Goal: Information Seeking & Learning: Learn about a topic

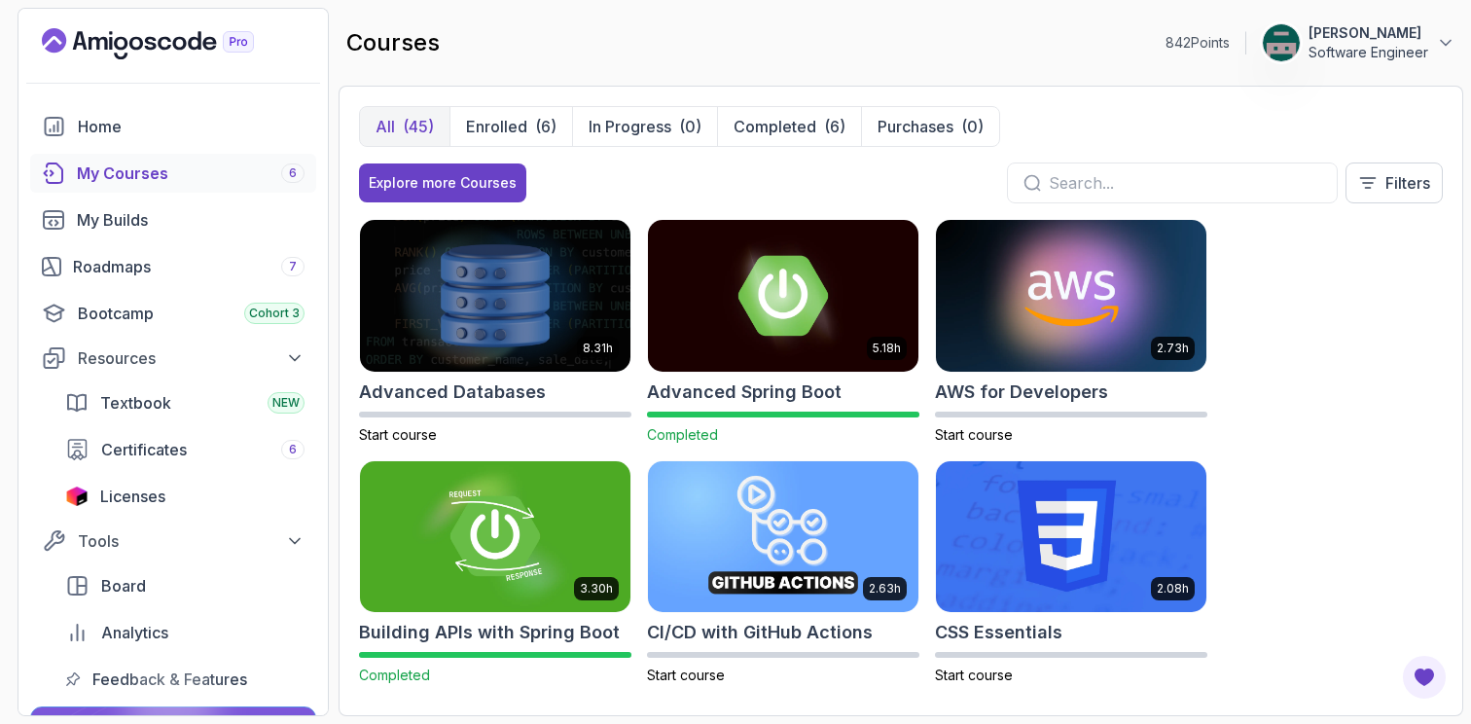
click at [397, 129] on button "All (45)" at bounding box center [404, 126] width 89 height 39
click at [429, 181] on div "Explore more Courses" at bounding box center [443, 182] width 148 height 19
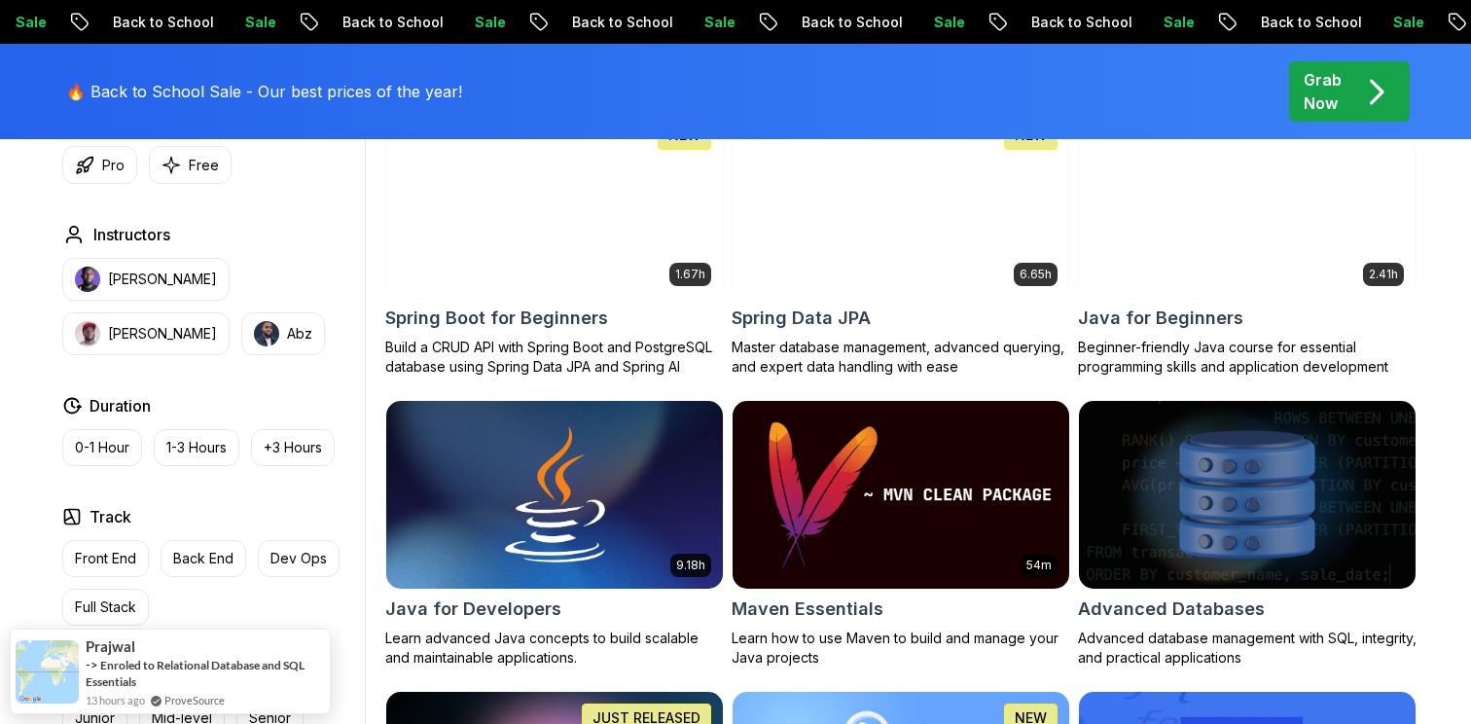
scroll to position [937, 0]
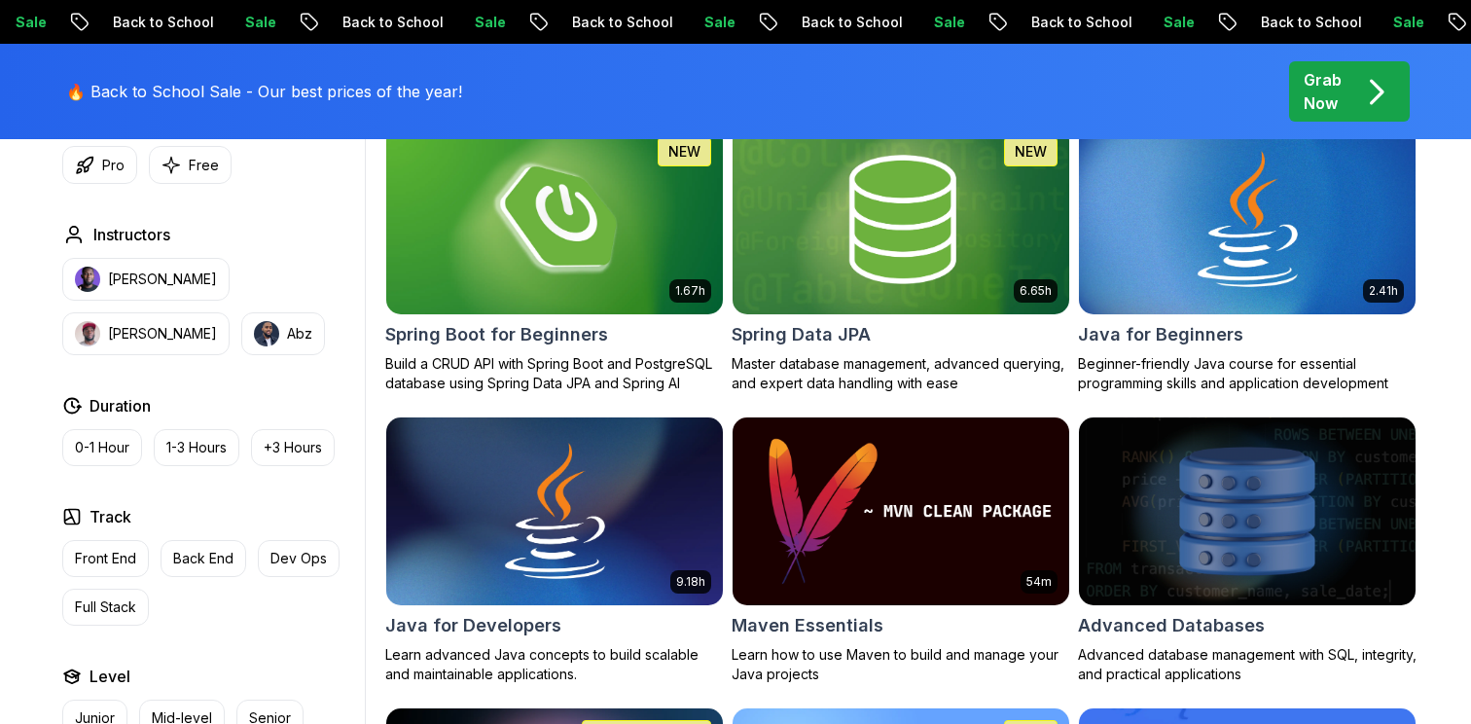
click at [105, 533] on div "Track Front End Back End Dev Ops Full Stack" at bounding box center [209, 565] width 295 height 121
click at [105, 543] on button "Front End" at bounding box center [105, 558] width 87 height 37
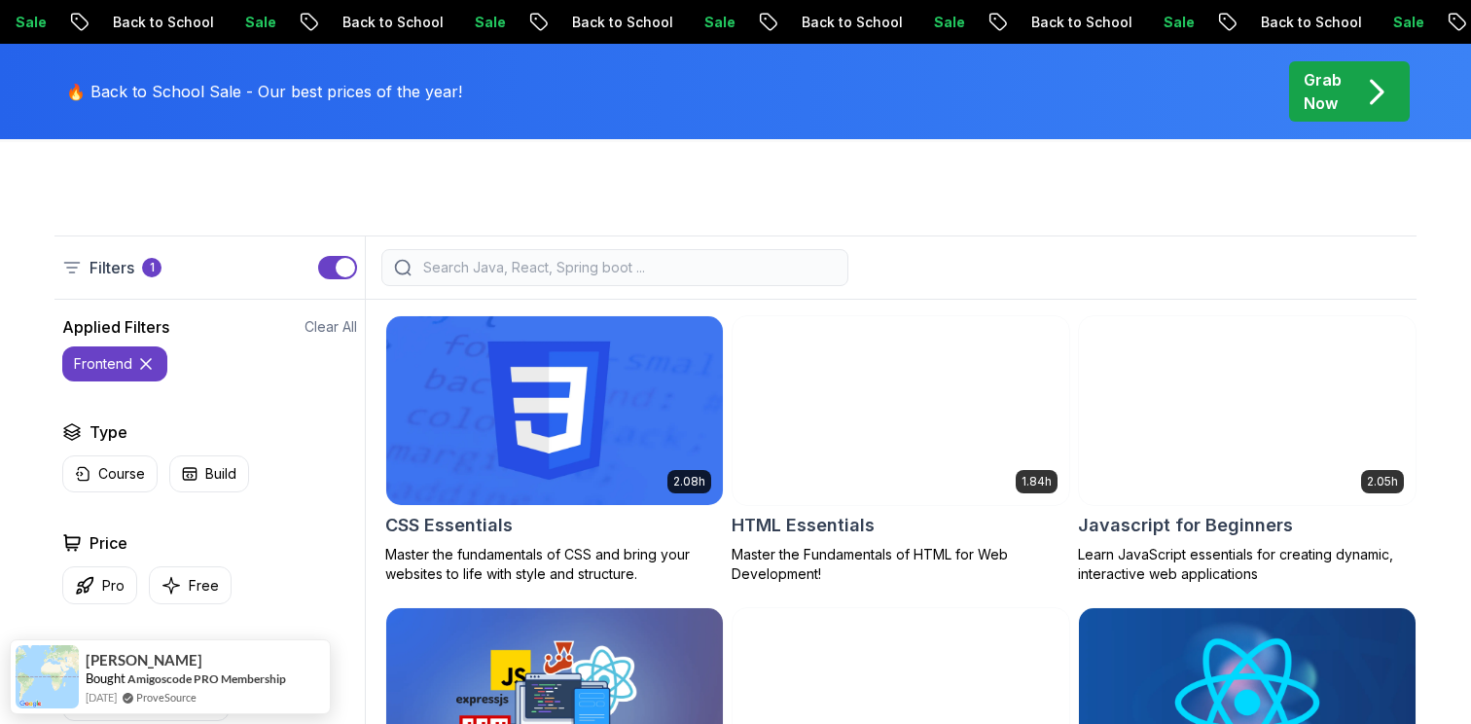
scroll to position [462, 0]
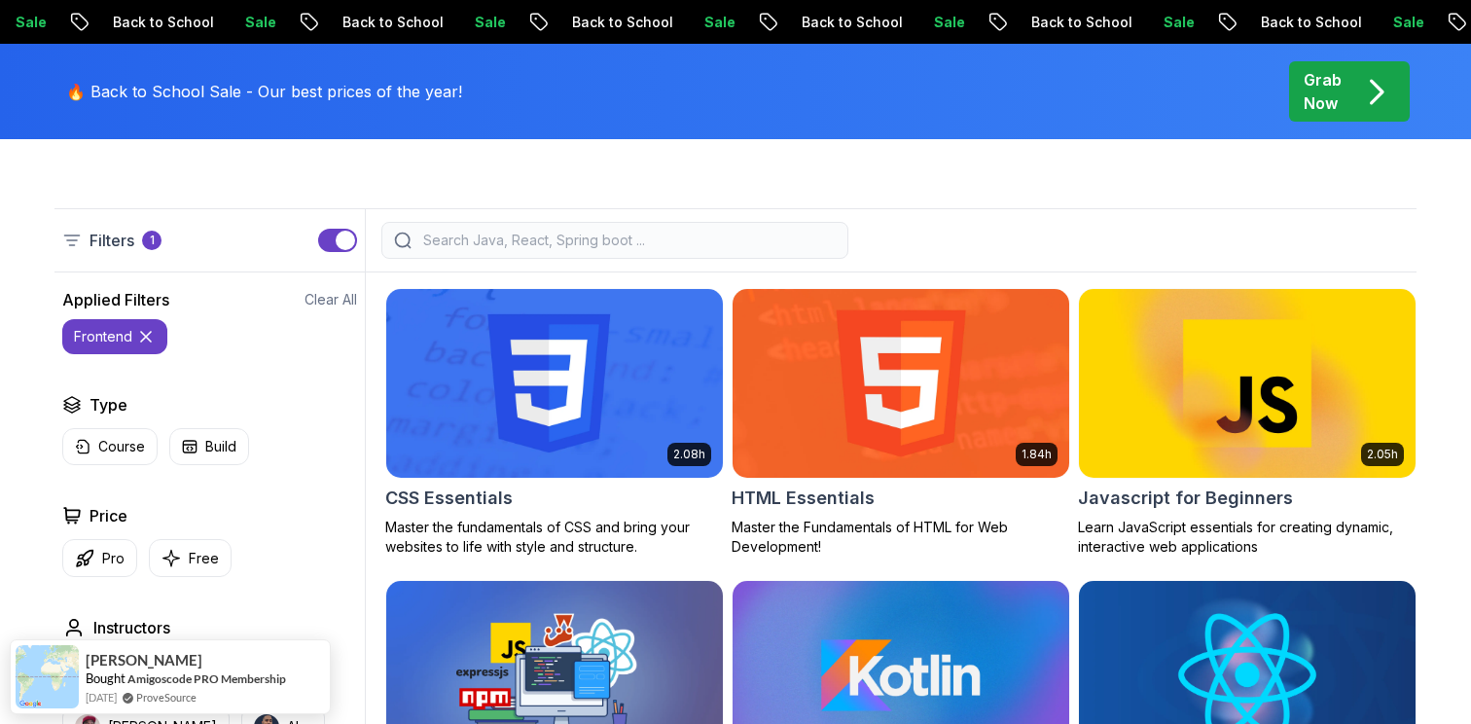
click at [717, 237] on input "search" at bounding box center [627, 239] width 416 height 19
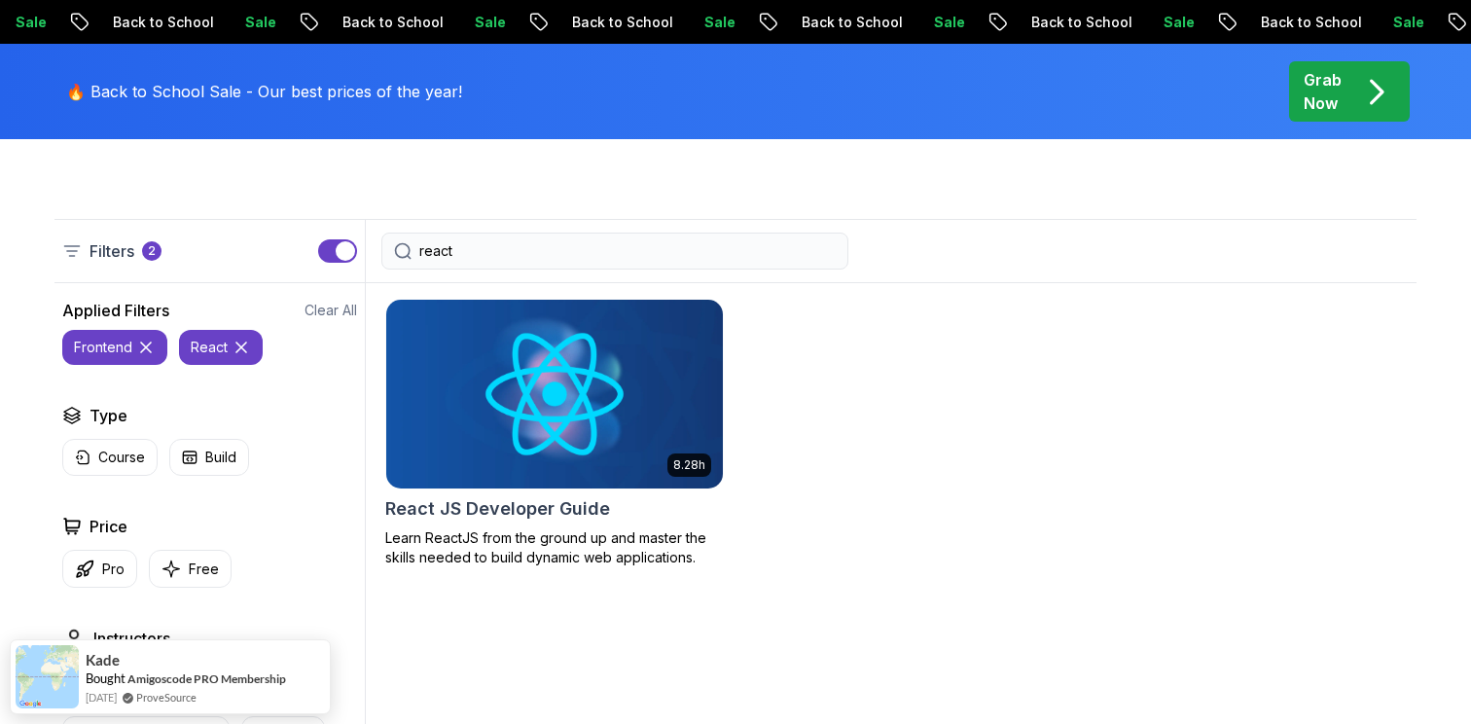
scroll to position [393, 0]
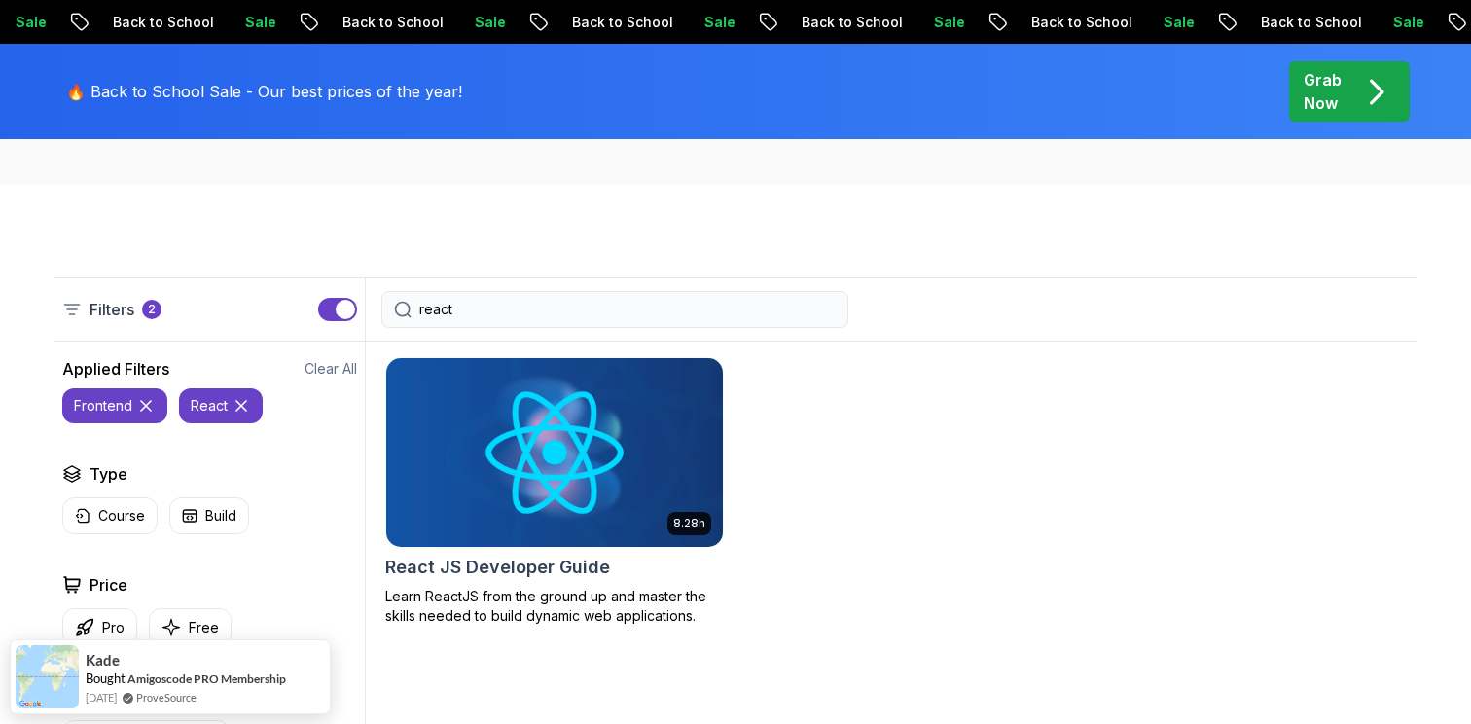
type input "react"
click at [239, 406] on icon at bounding box center [241, 406] width 10 height 10
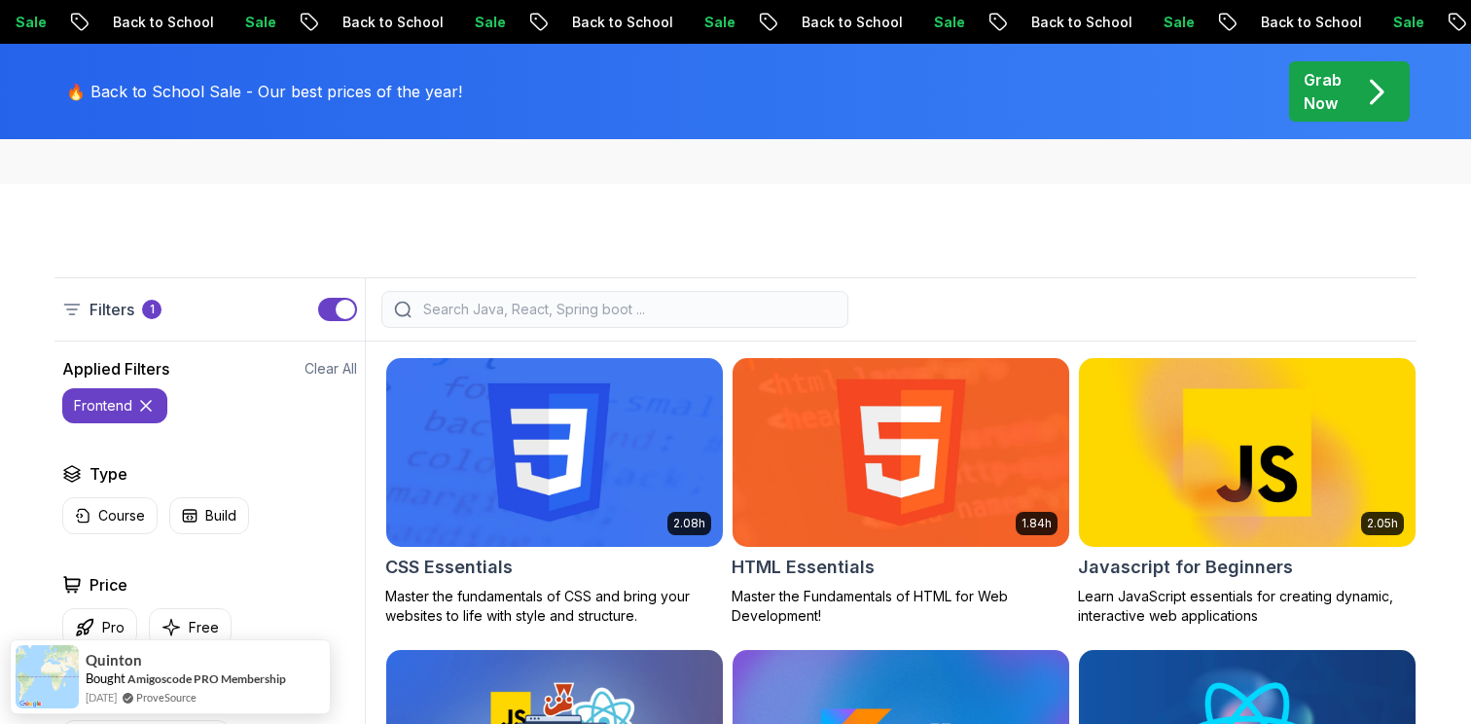
click at [148, 406] on icon at bounding box center [145, 405] width 19 height 19
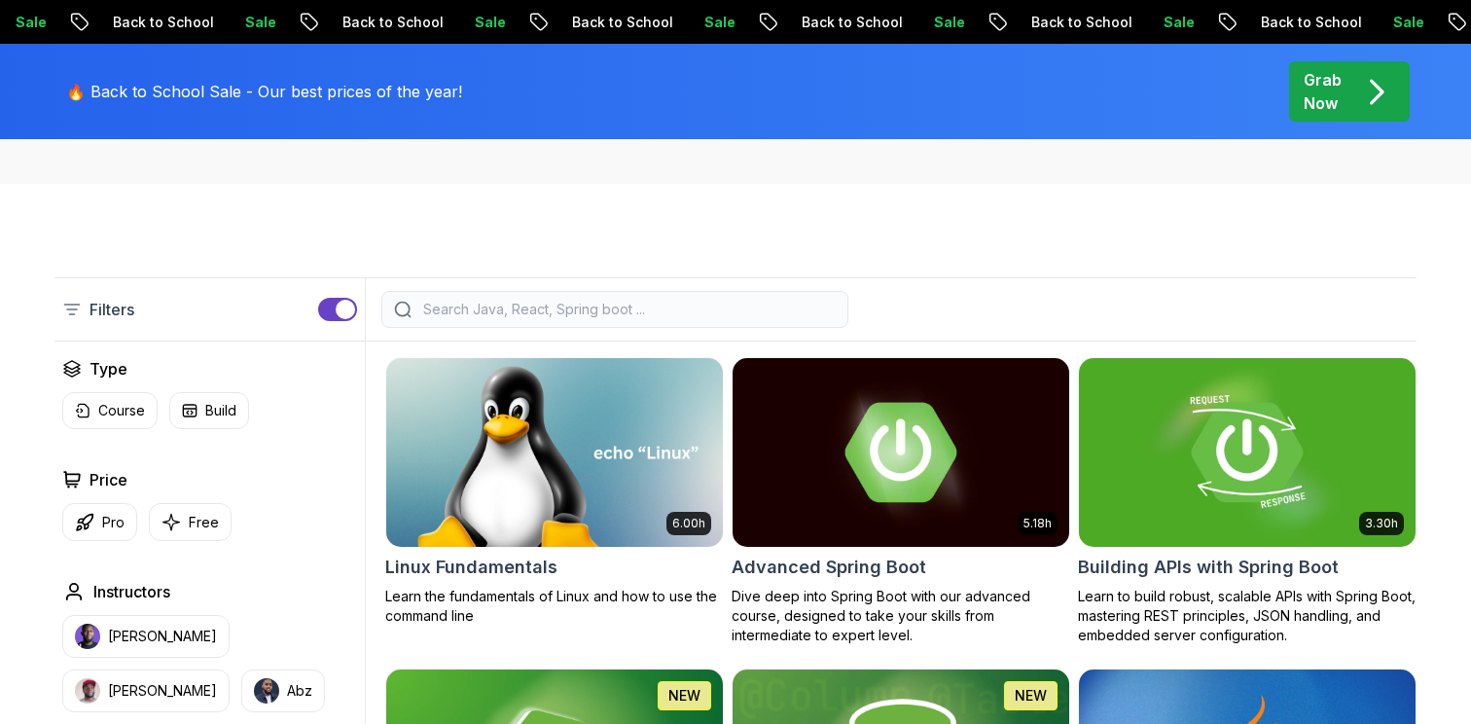
click at [501, 309] on input "search" at bounding box center [627, 309] width 416 height 19
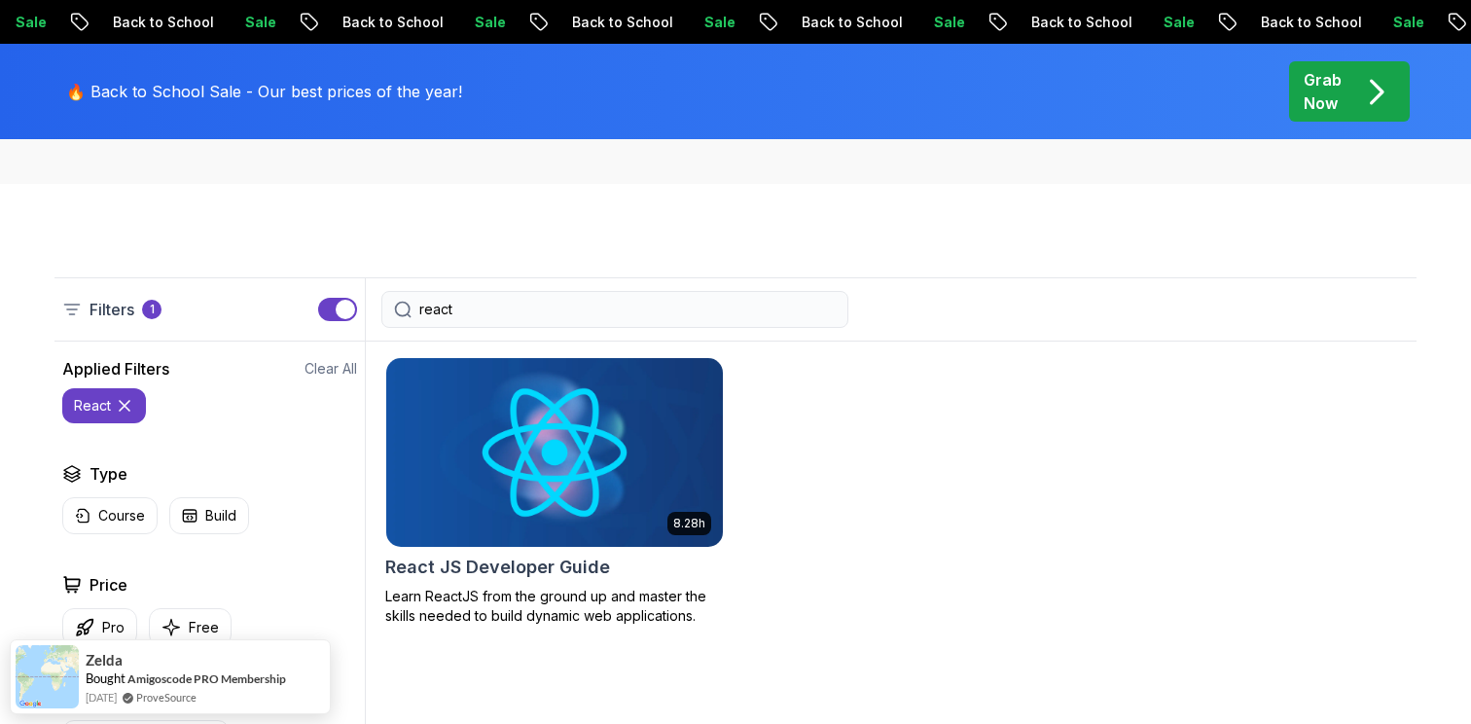
type input "react"
click at [542, 455] on img at bounding box center [553, 451] width 353 height 197
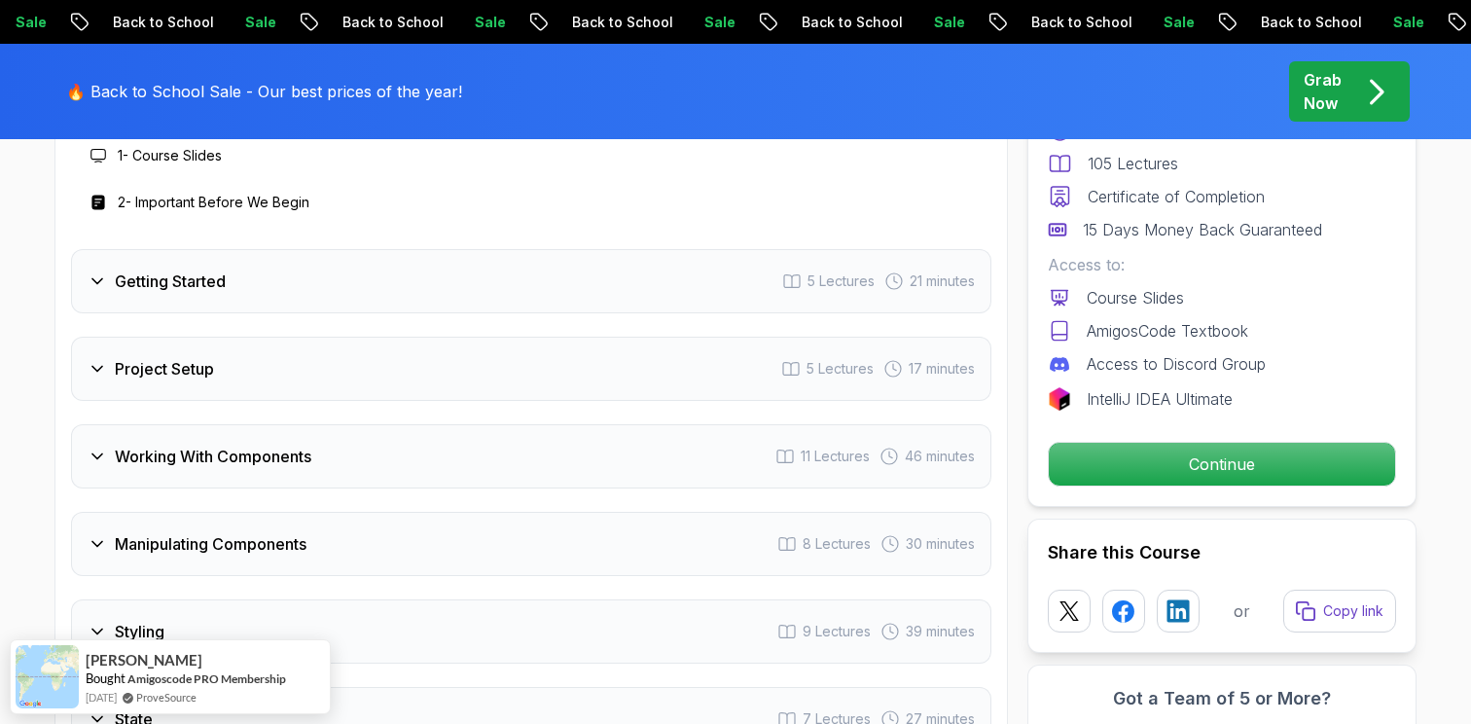
scroll to position [2981, 0]
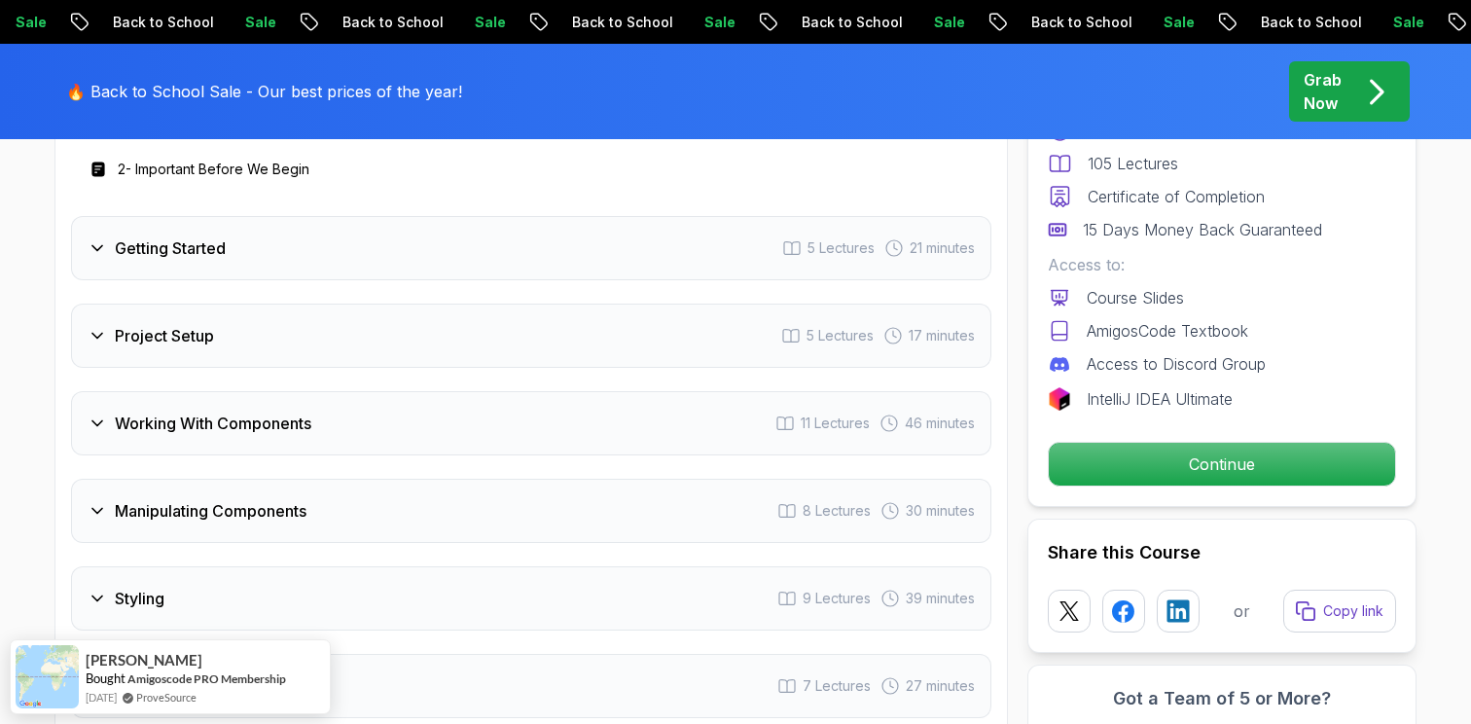
click at [727, 270] on div "Getting Started 5 Lectures 21 minutes" at bounding box center [531, 248] width 920 height 64
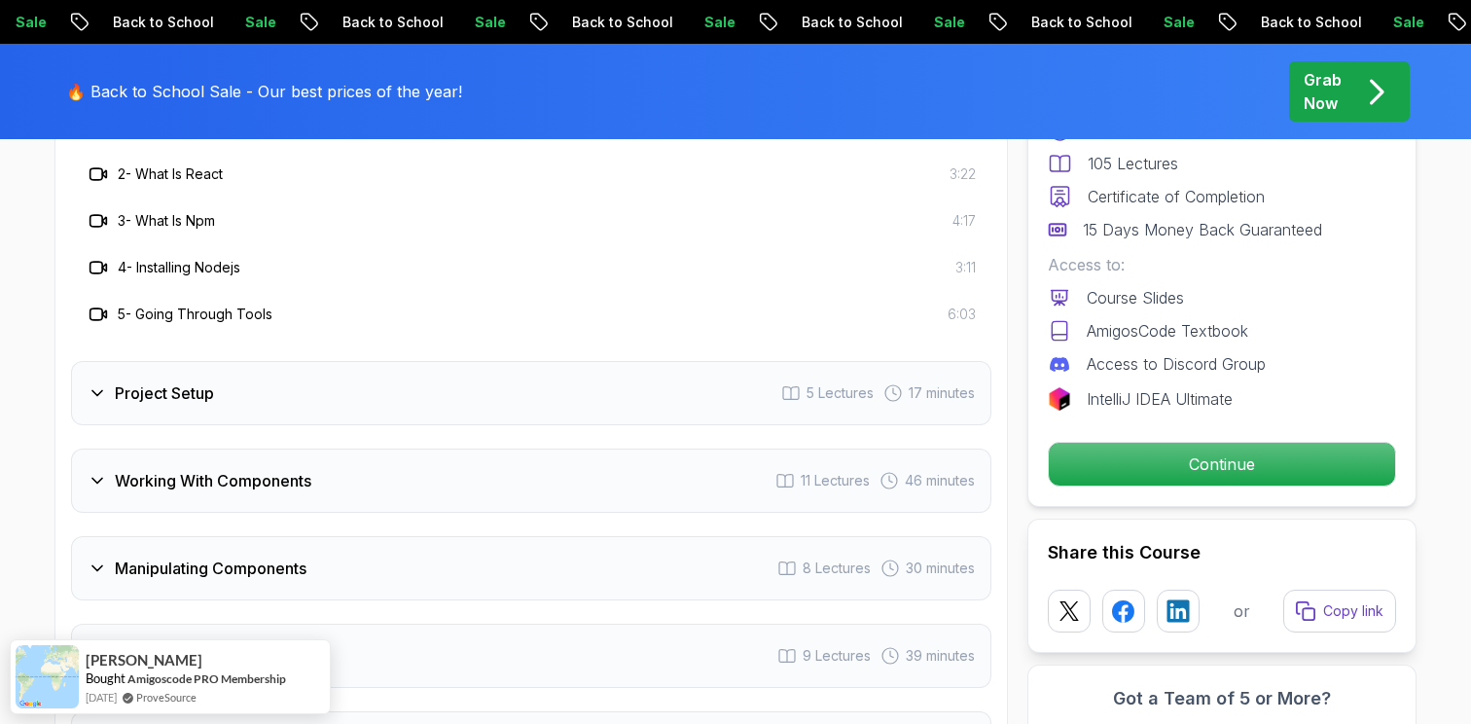
scroll to position [3066, 0]
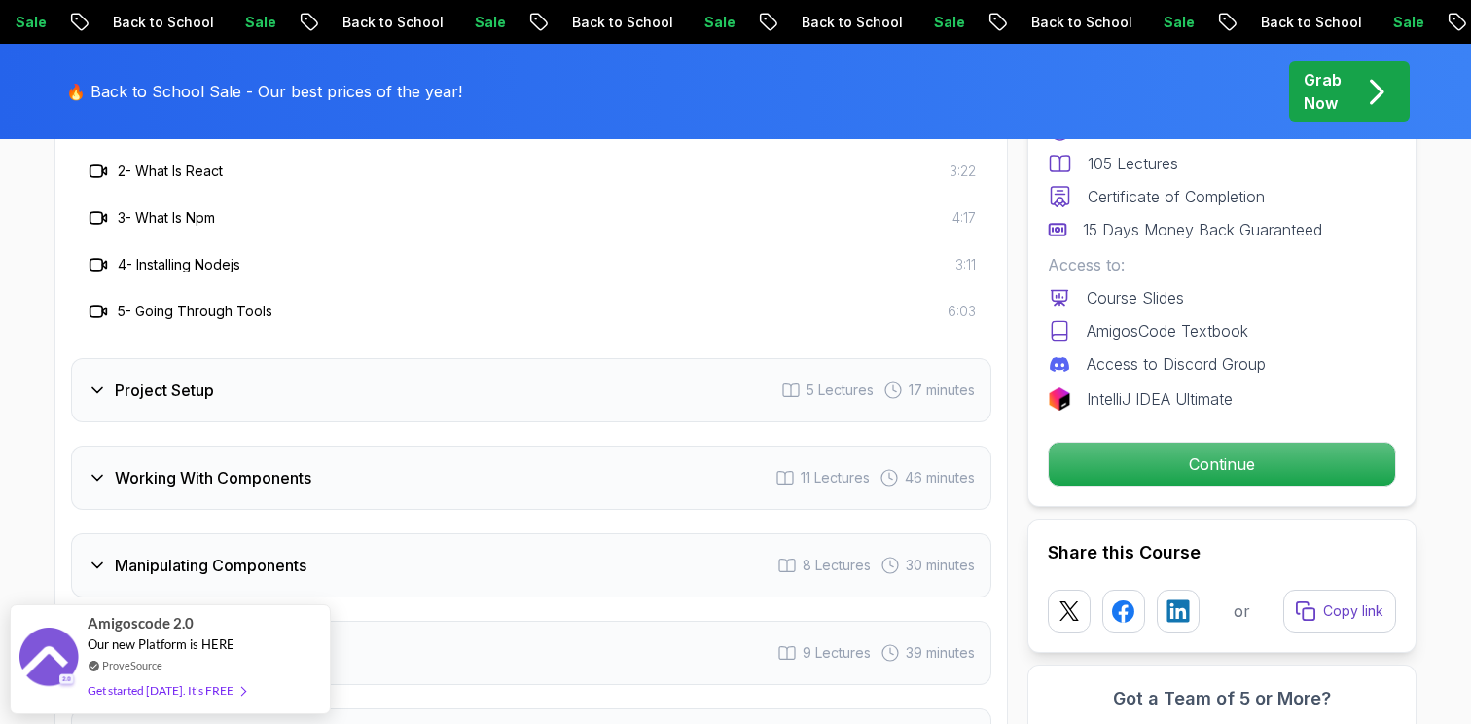
click at [574, 422] on div "Project Setup 5 Lectures 17 minutes" at bounding box center [531, 390] width 920 height 64
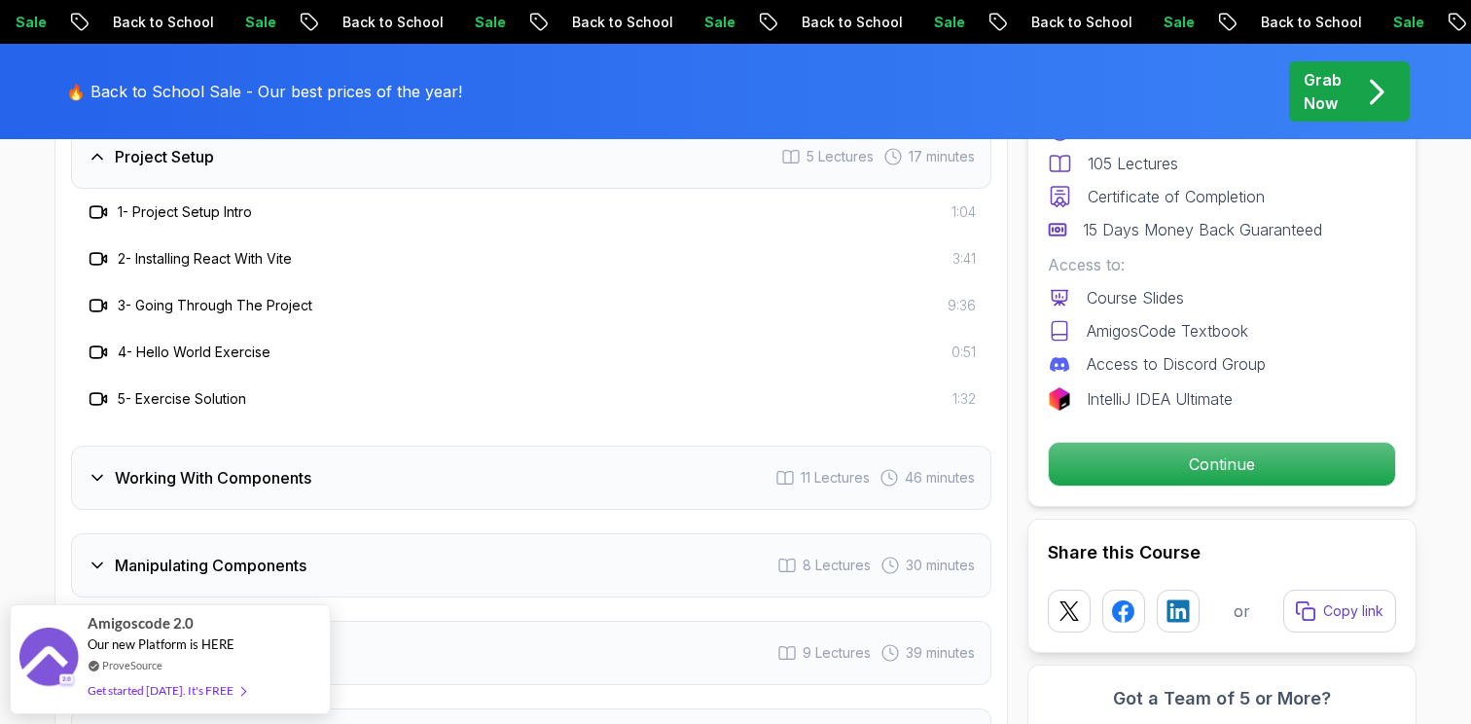
scroll to position [3043, 0]
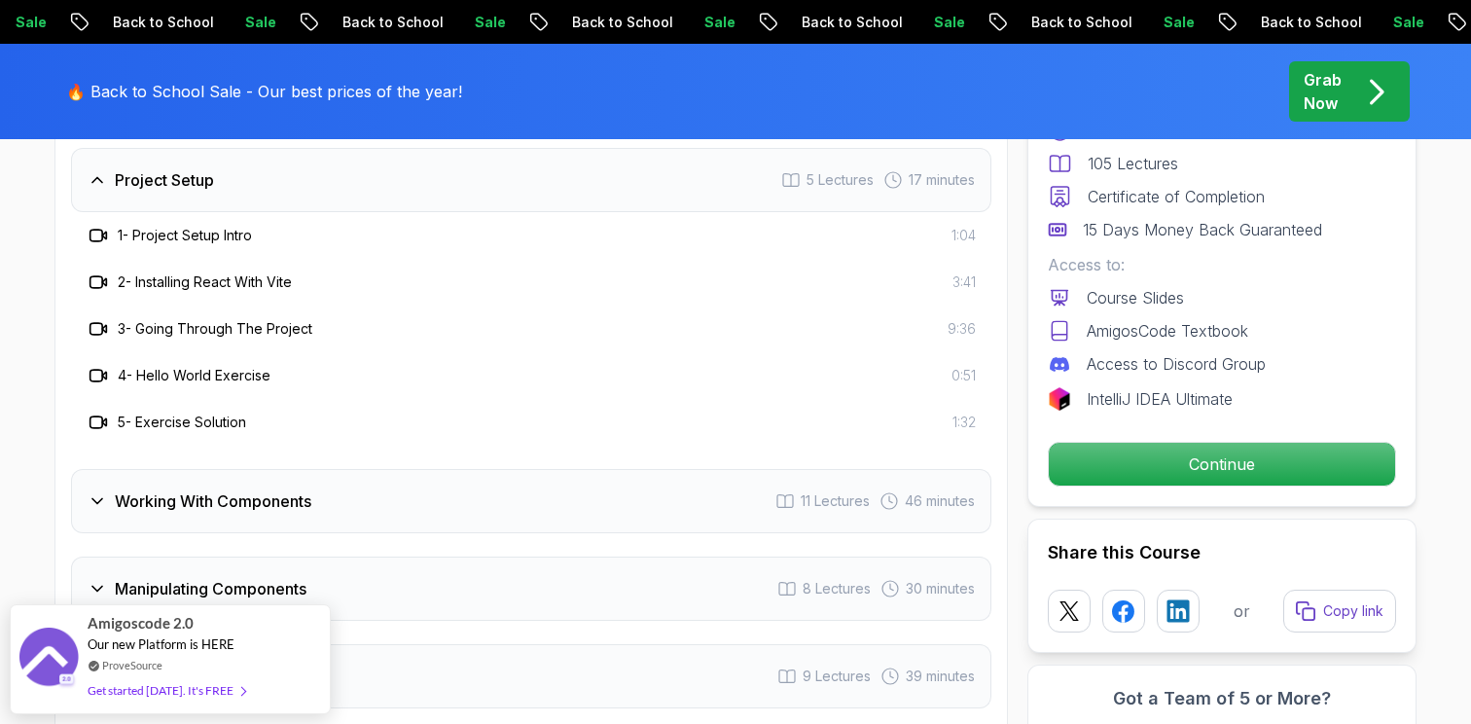
click at [545, 533] on div "Working With Components 11 Lectures 46 minutes" at bounding box center [531, 501] width 920 height 64
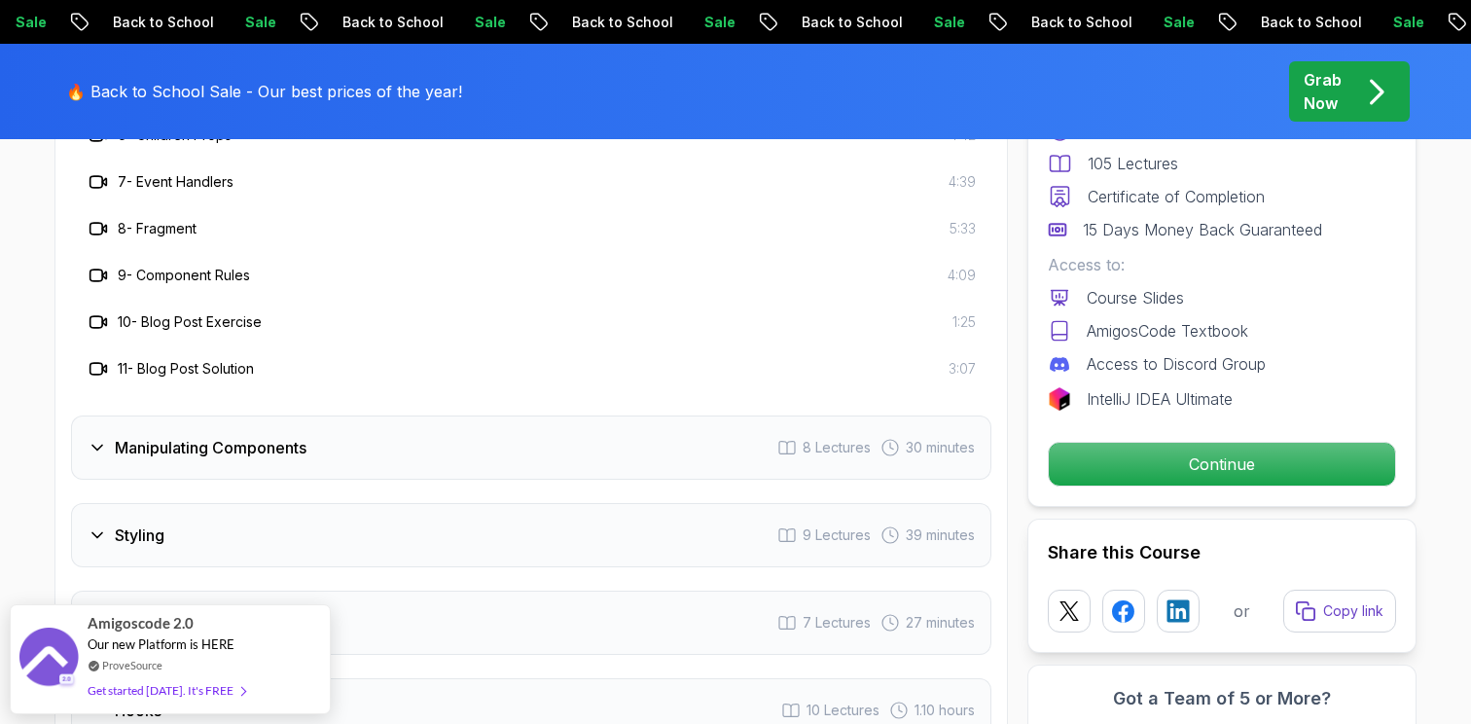
scroll to position [3466, 0]
click at [516, 478] on div "Manipulating Components 8 Lectures 30 minutes" at bounding box center [531, 445] width 920 height 64
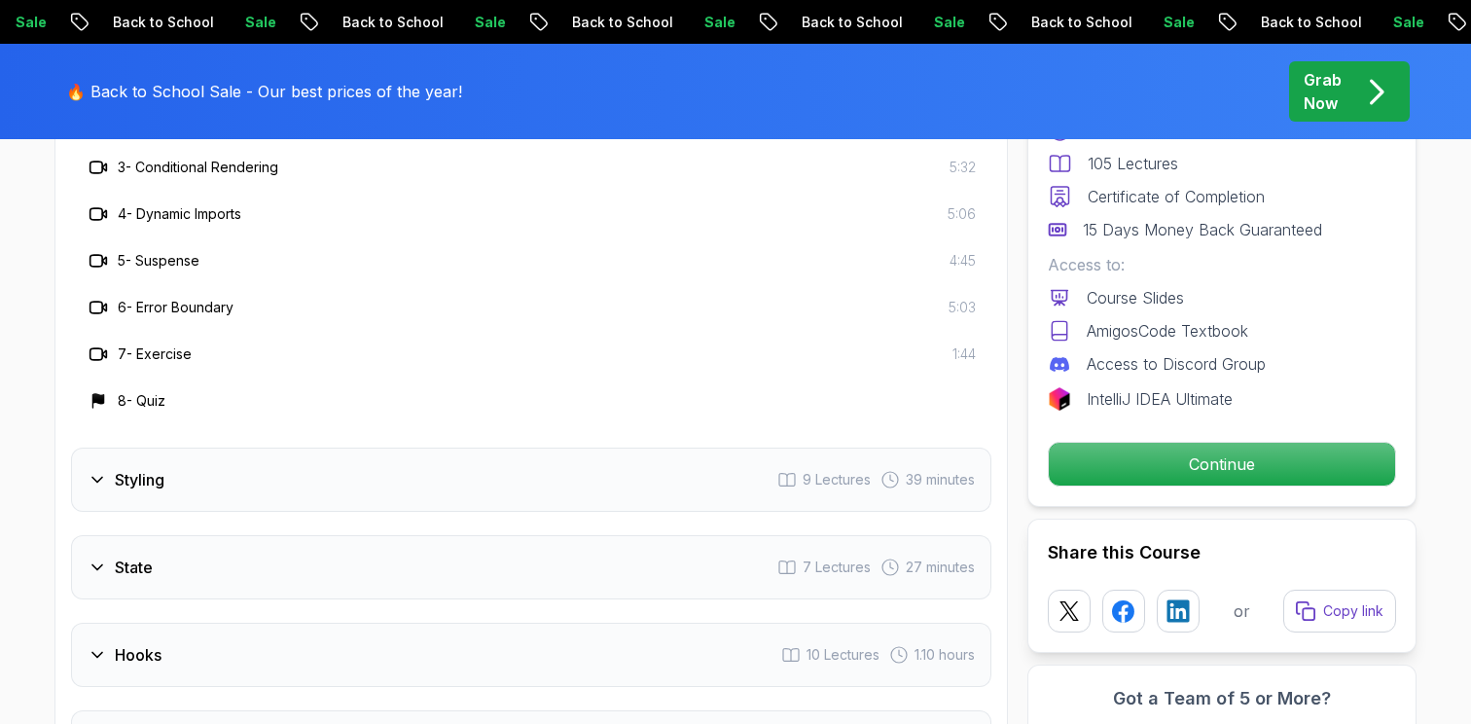
scroll to position [3381, 0]
click at [507, 511] on div "Styling 9 Lectures 39 minutes" at bounding box center [531, 478] width 920 height 64
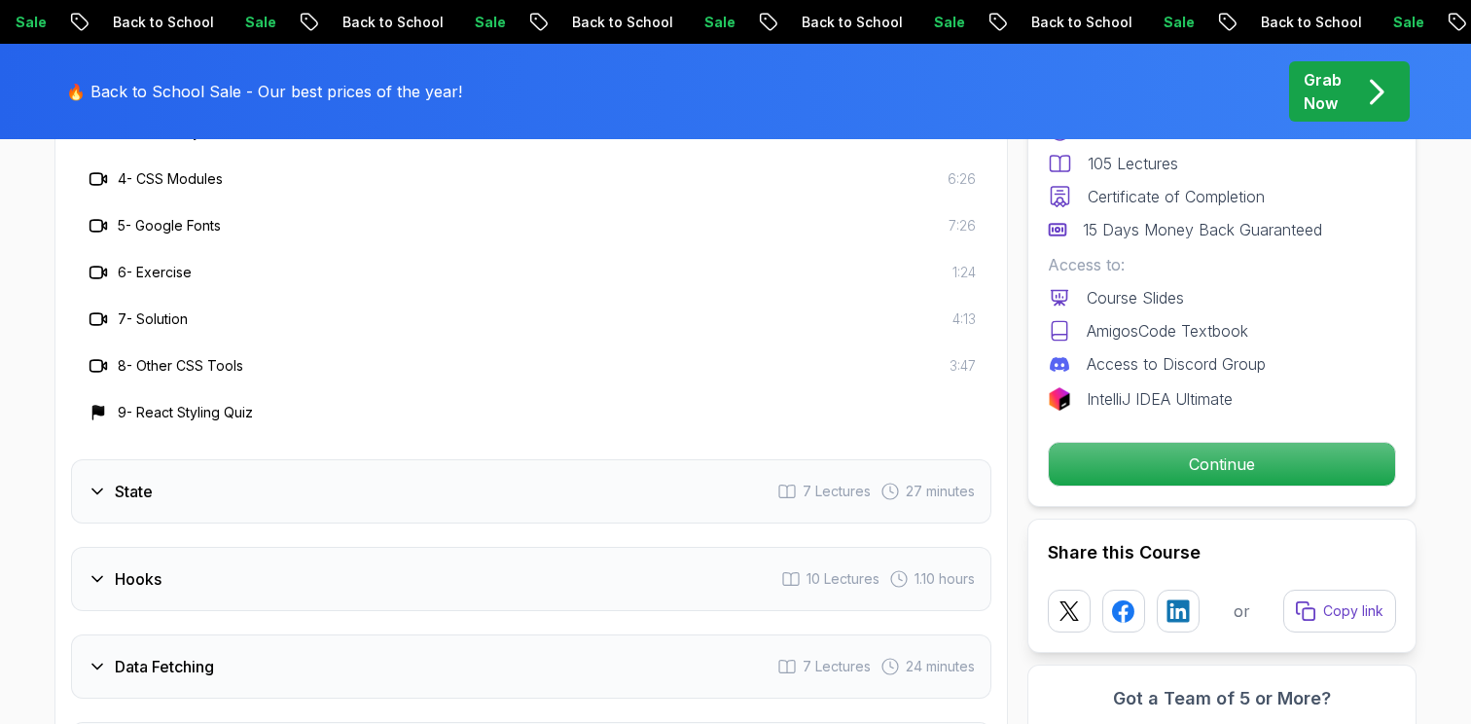
click at [481, 523] on div "State 7 Lectures 27 minutes" at bounding box center [531, 491] width 920 height 64
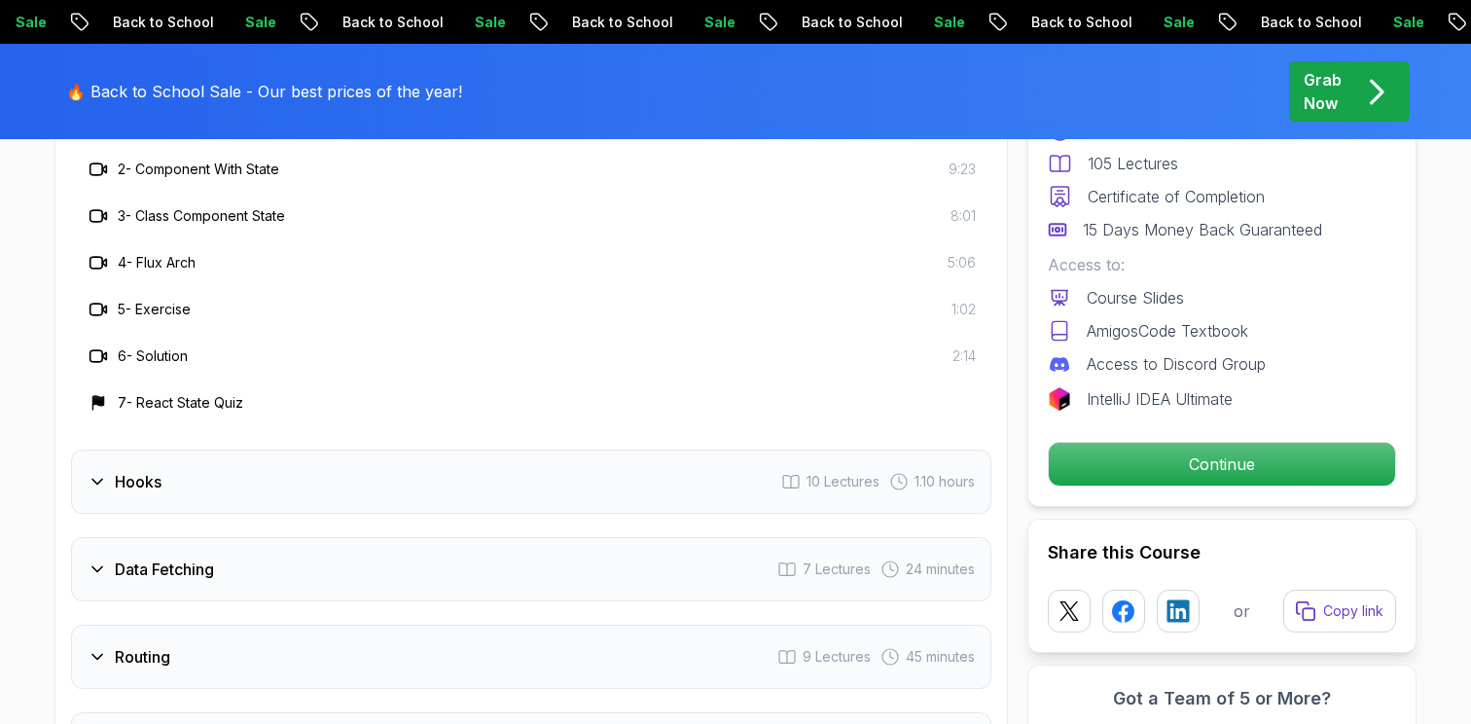
scroll to position [3554, 0]
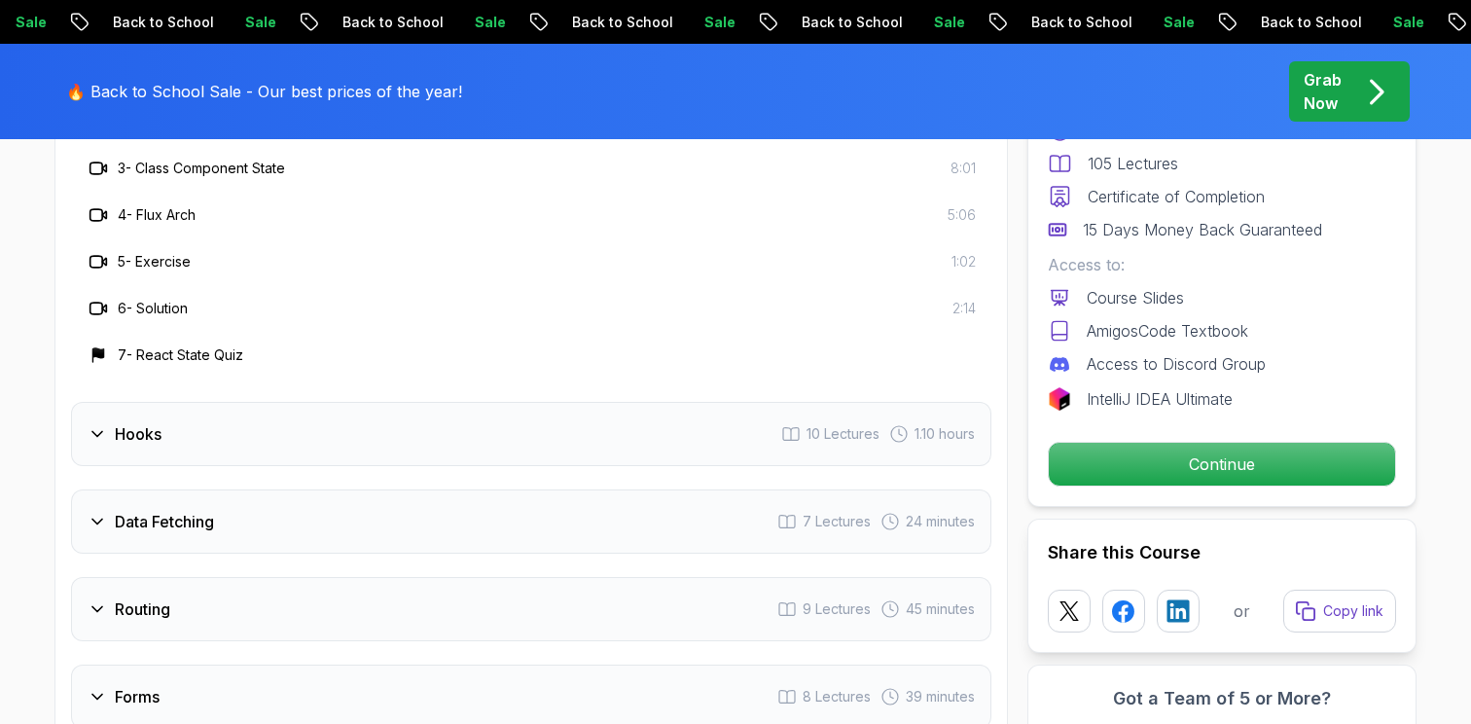
click at [454, 466] on div "Hooks 10 Lectures 1.10 hours" at bounding box center [531, 434] width 920 height 64
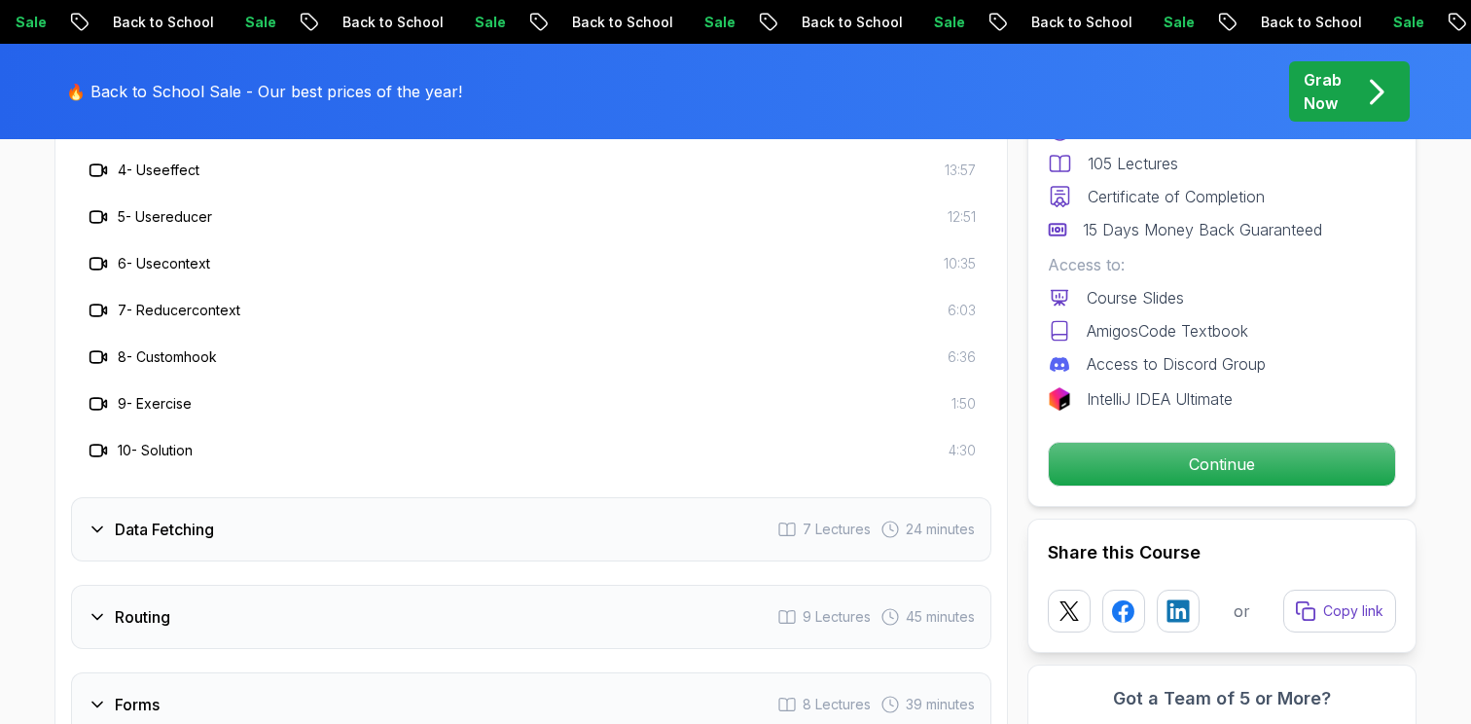
scroll to position [3731, 0]
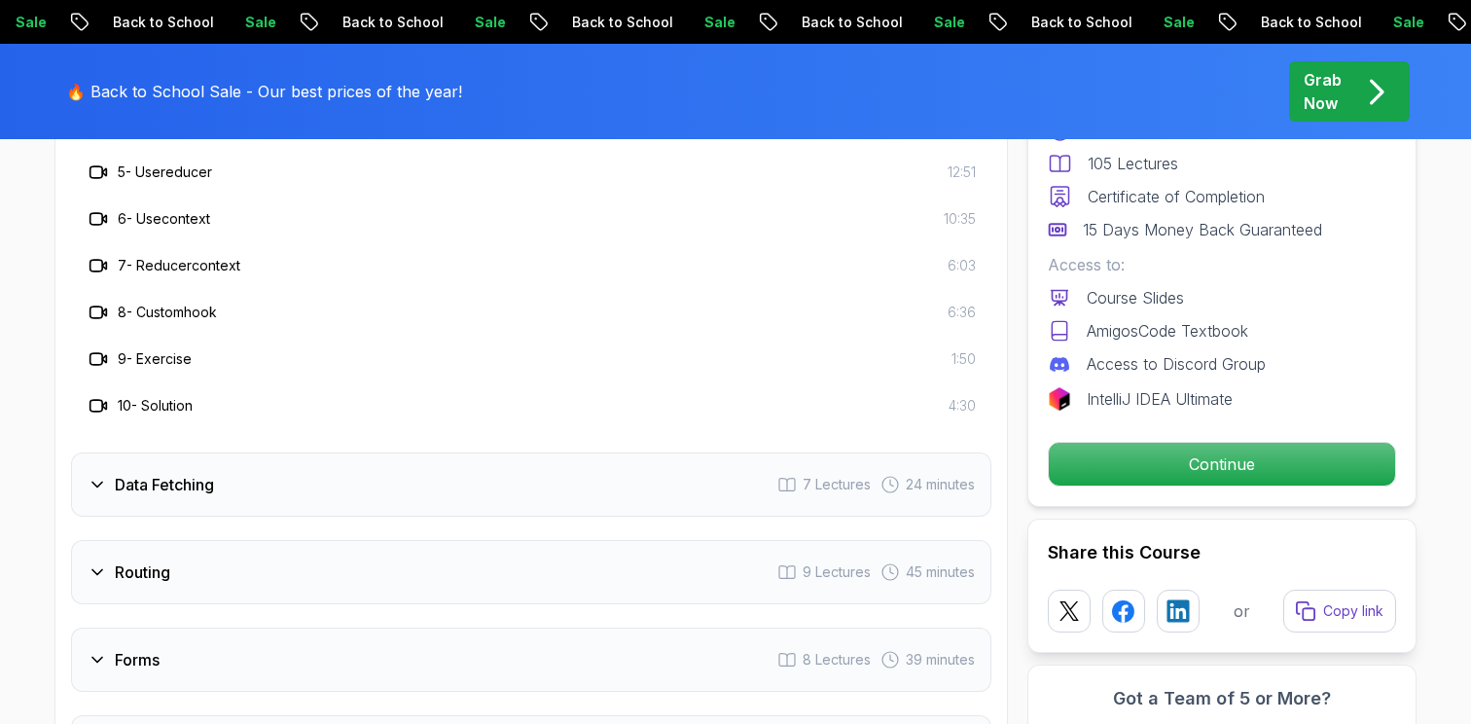
click at [391, 514] on div "Data Fetching 7 Lectures 24 minutes" at bounding box center [531, 484] width 920 height 64
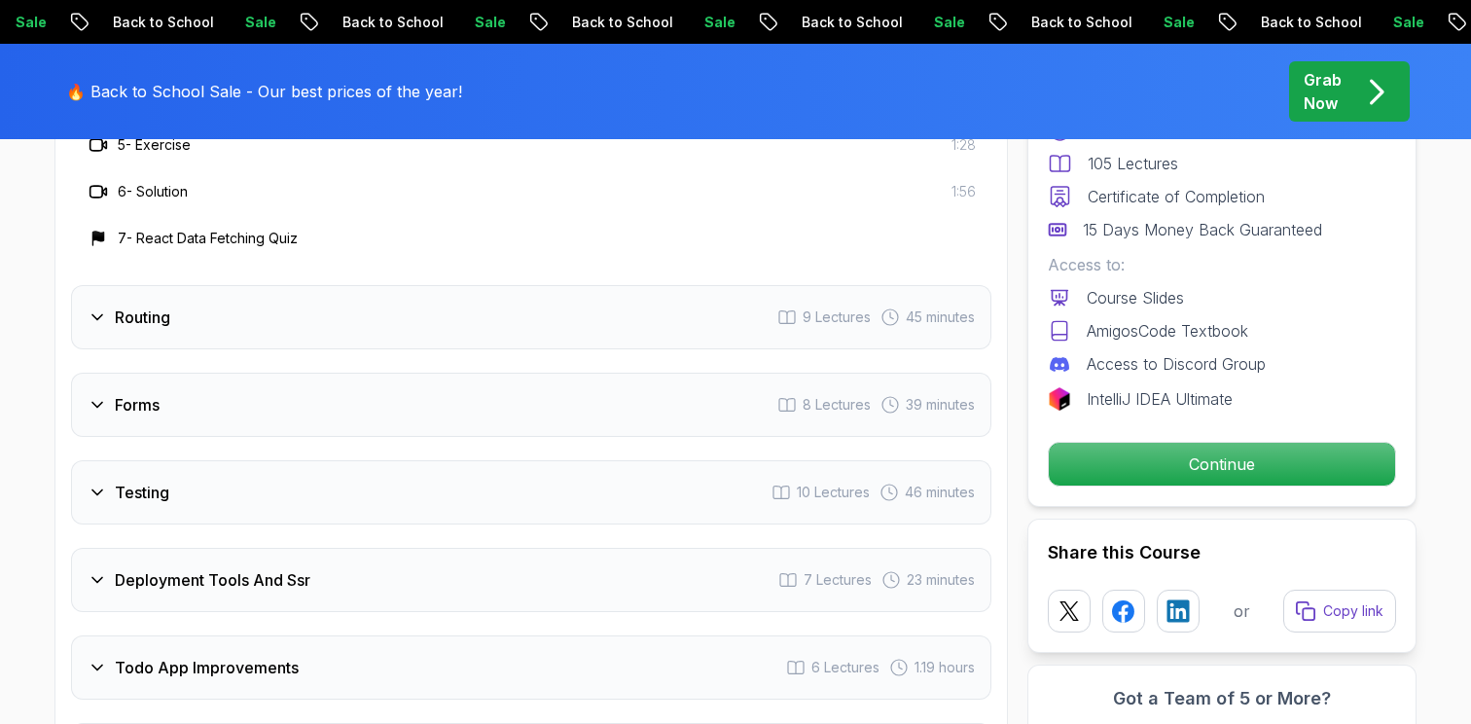
scroll to position [3603, 0]
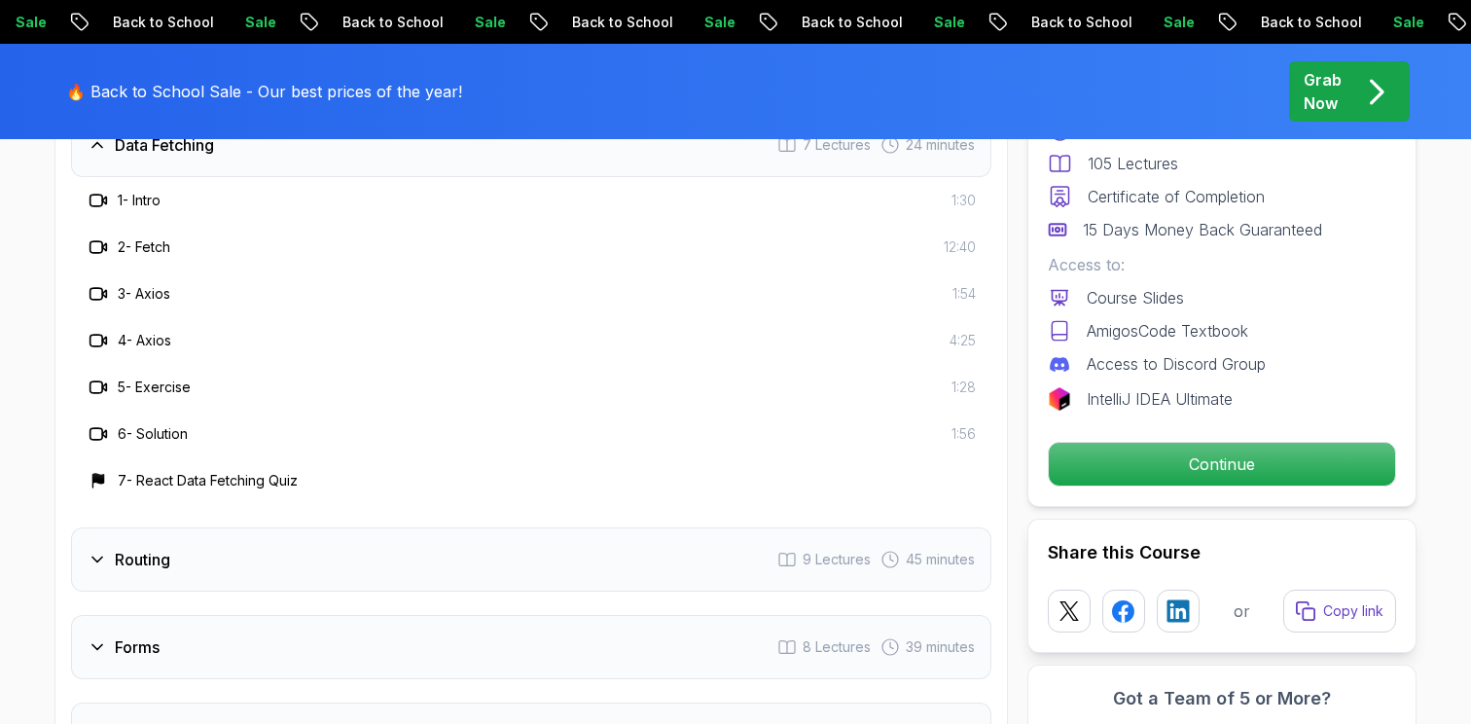
click at [374, 587] on div "Routing 9 Lectures 45 minutes" at bounding box center [531, 559] width 920 height 64
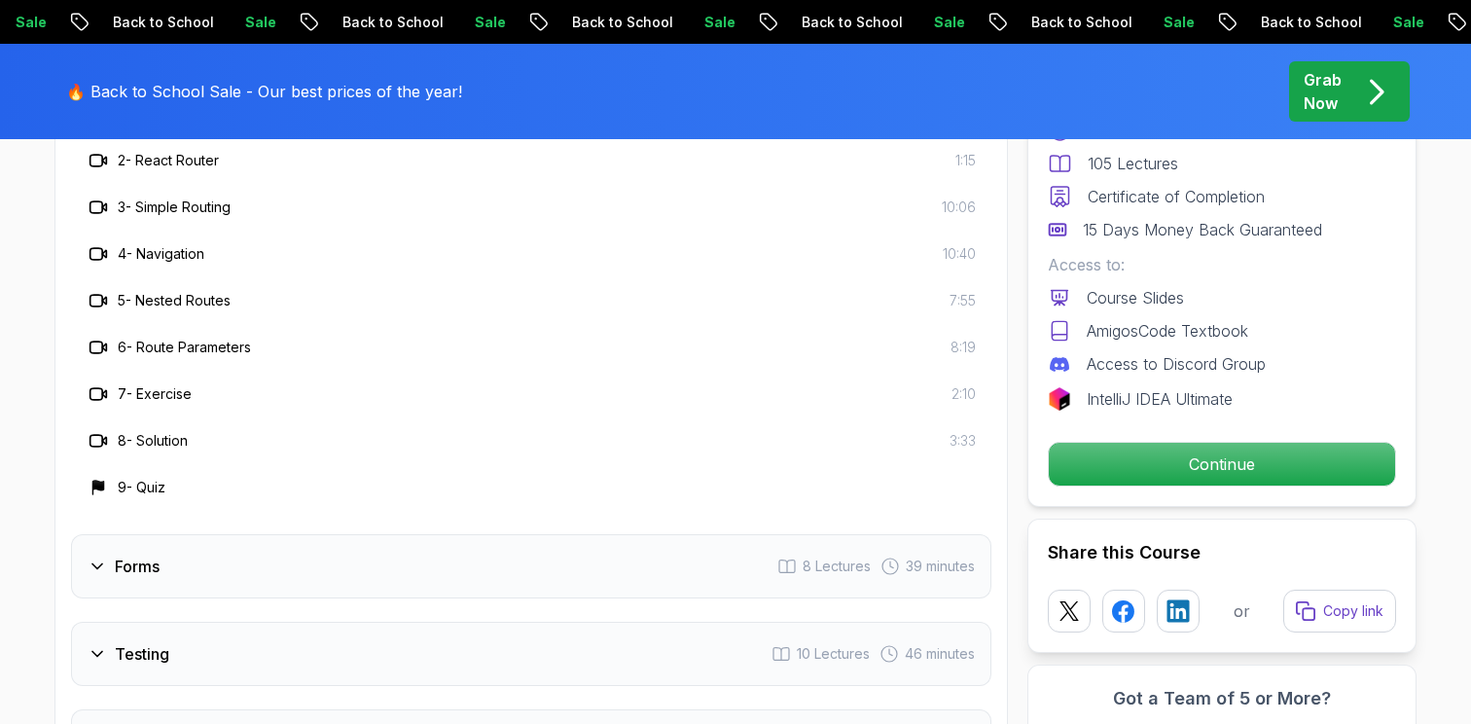
scroll to position [3809, 0]
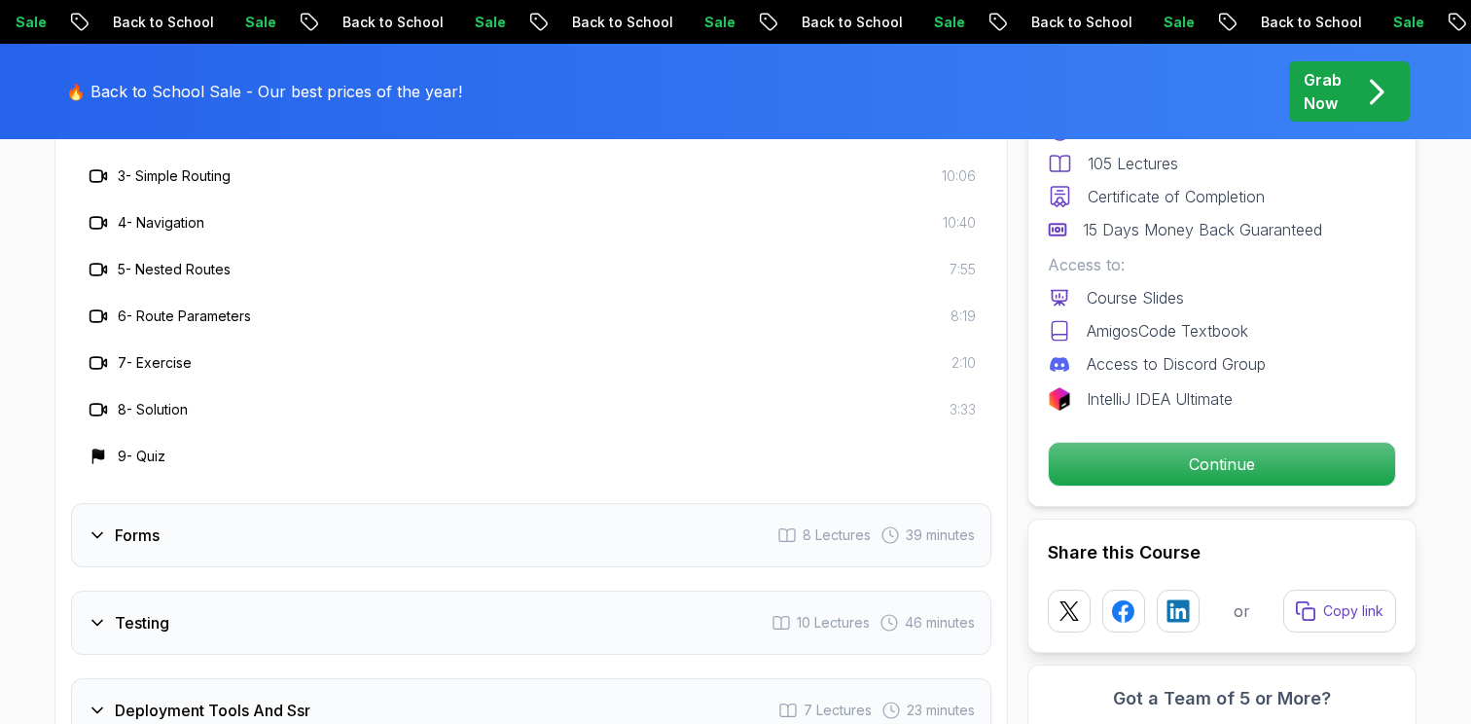
click at [376, 566] on div "Forms 8 Lectures 39 minutes" at bounding box center [531, 535] width 920 height 64
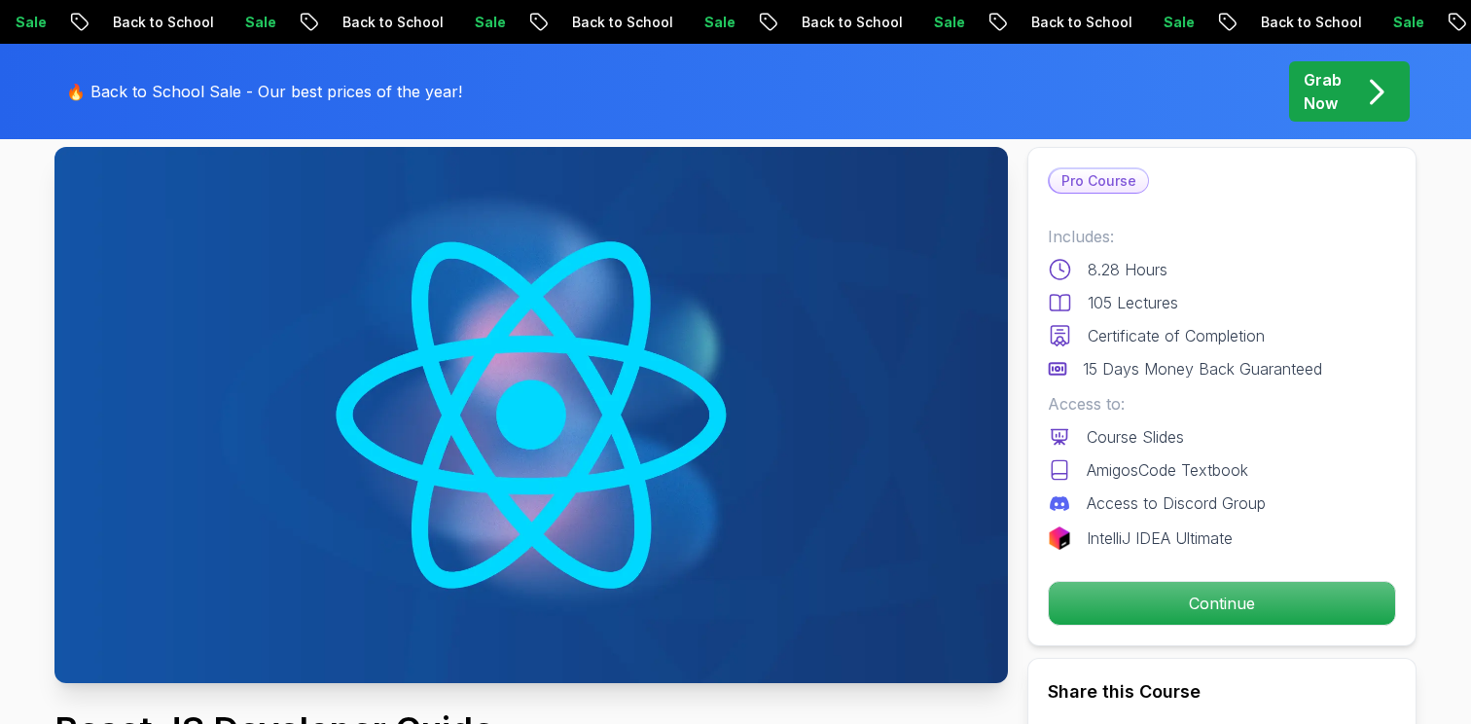
scroll to position [0, 0]
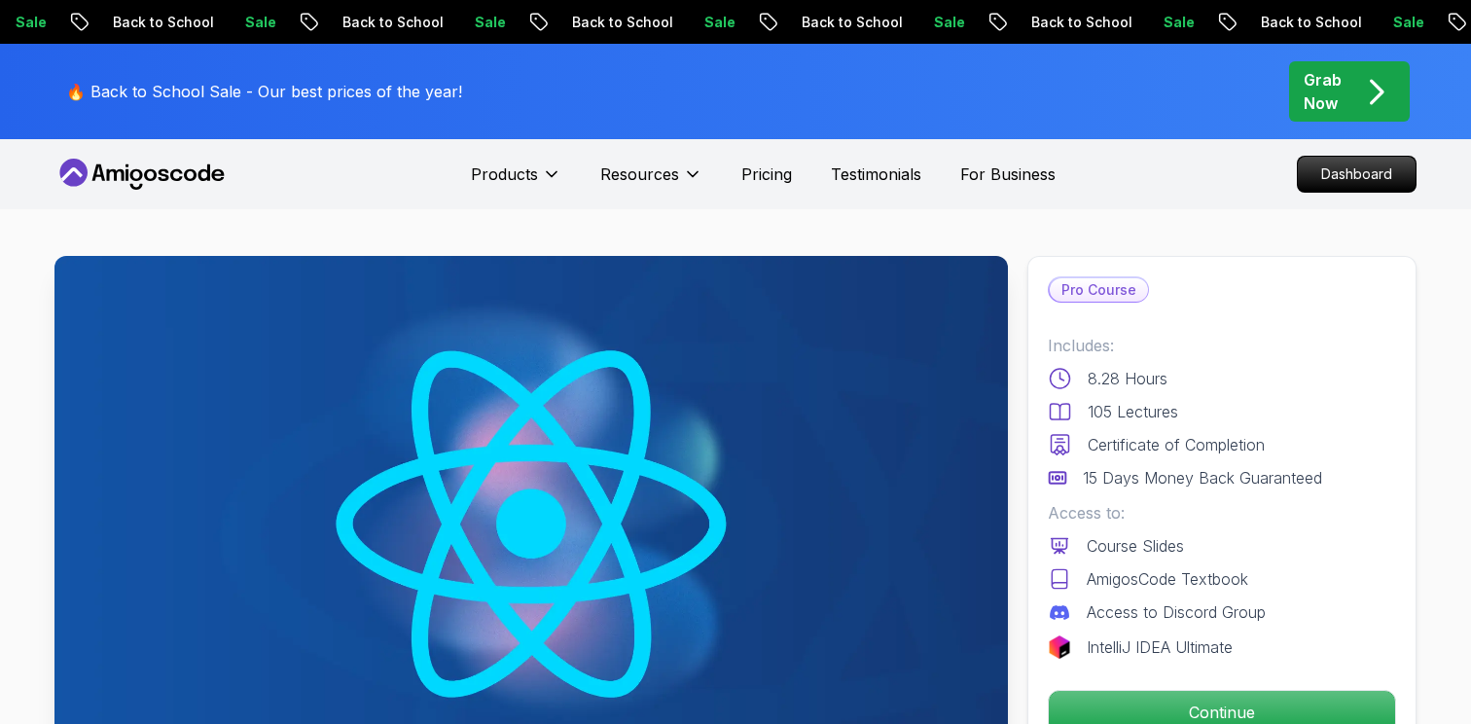
click at [100, 172] on icon at bounding box center [98, 172] width 13 height 17
